Goal: Transaction & Acquisition: Purchase product/service

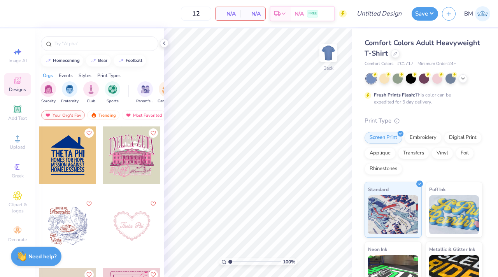
click at [393, 49] on div "Comfort Colors Adult Heavyweight T-Shirt" at bounding box center [423, 48] width 118 height 21
click at [165, 45] on icon at bounding box center [164, 43] width 6 height 6
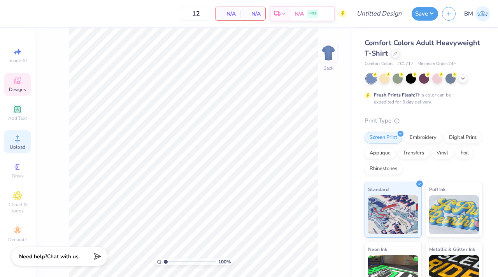
click at [14, 148] on span "Upload" at bounding box center [18, 147] width 16 height 6
click at [18, 137] on icon at bounding box center [17, 137] width 9 height 9
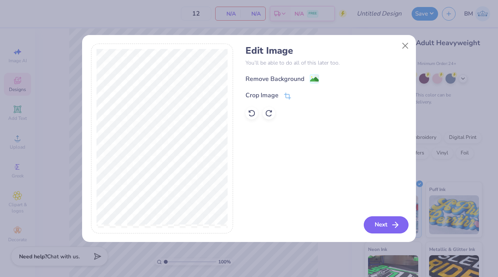
click at [383, 225] on button "Next" at bounding box center [385, 224] width 45 height 17
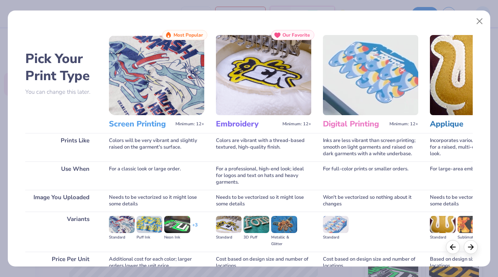
scroll to position [72, 0]
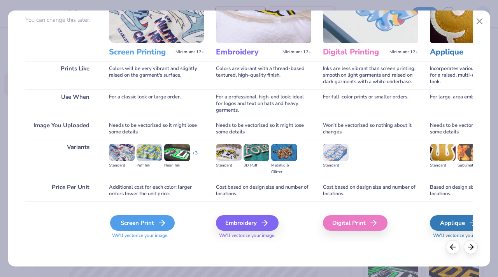
click at [147, 221] on div "Screen Print" at bounding box center [142, 223] width 65 height 16
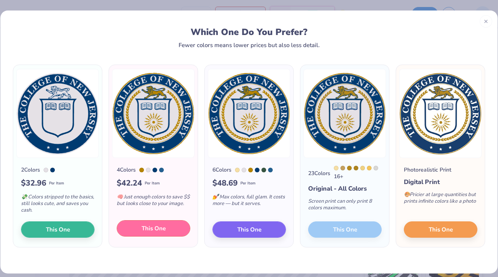
click at [143, 230] on span "This One" at bounding box center [154, 228] width 24 height 9
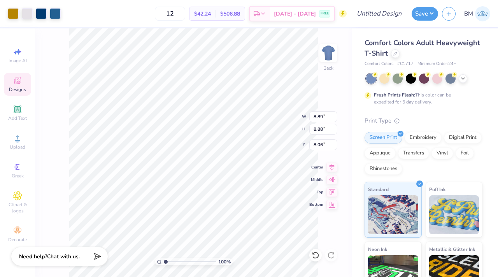
type input "3.00"
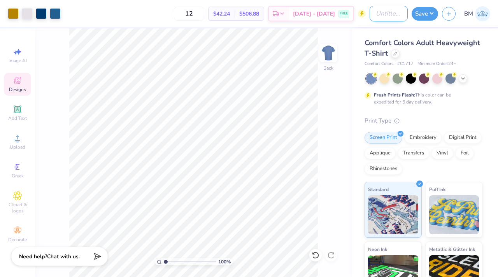
click at [380, 16] on input "Design Title" at bounding box center [388, 14] width 38 height 16
type input "tcnjgradshirt"
click at [425, 16] on button "Save" at bounding box center [424, 13] width 26 height 14
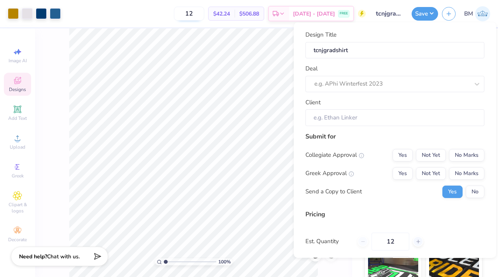
click at [200, 9] on input "12" at bounding box center [189, 14] width 30 height 14
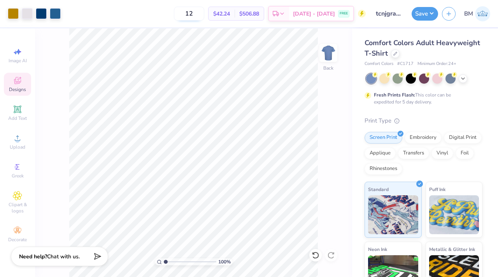
click at [201, 13] on input "12" at bounding box center [189, 14] width 30 height 14
type input "50"
click at [417, 11] on button "Save" at bounding box center [424, 13] width 26 height 14
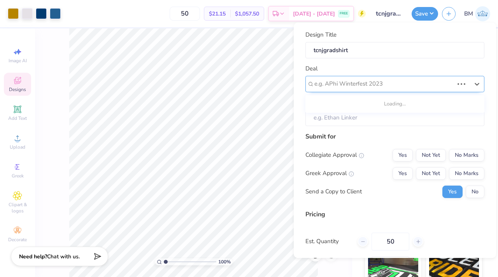
click at [374, 84] on div at bounding box center [383, 84] width 139 height 10
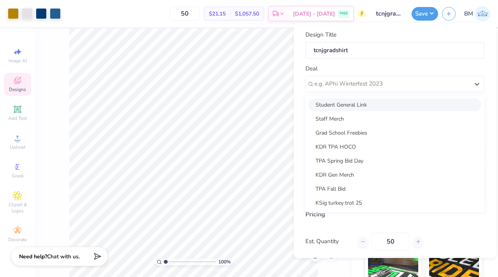
click at [366, 105] on div "Student General Link" at bounding box center [394, 104] width 173 height 13
type input "[PERSON_NAME]"
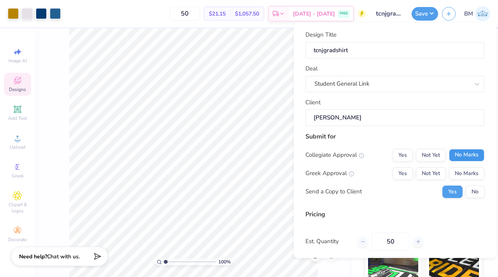
click at [463, 151] on button "No Marks" at bounding box center [466, 155] width 35 height 12
click at [462, 169] on button "No Marks" at bounding box center [466, 173] width 35 height 12
click at [403, 154] on button "Yes" at bounding box center [402, 155] width 20 height 12
type input "$21.15"
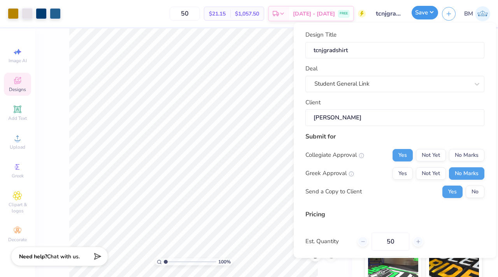
click at [424, 14] on button "Save" at bounding box center [424, 13] width 26 height 14
